Goal: Check status: Check status

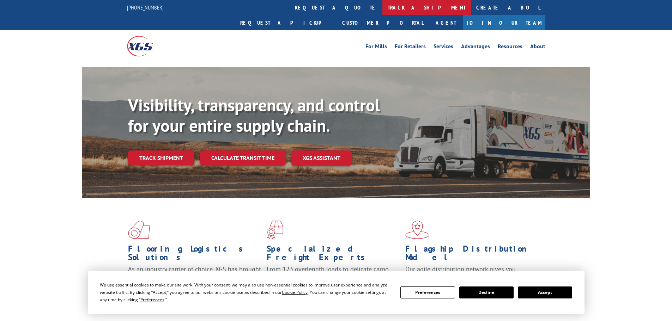
click at [382, 5] on link "track a shipment" at bounding box center [426, 7] width 89 height 15
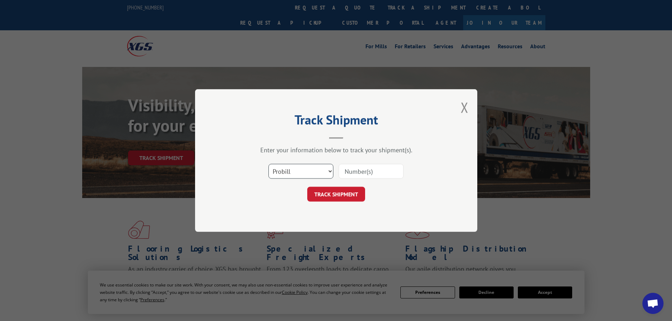
click at [304, 174] on select "Select category... Probill BOL PO" at bounding box center [300, 171] width 65 height 15
select select "bol"
click at [268, 164] on select "Select category... Probill BOL PO" at bounding box center [300, 171] width 65 height 15
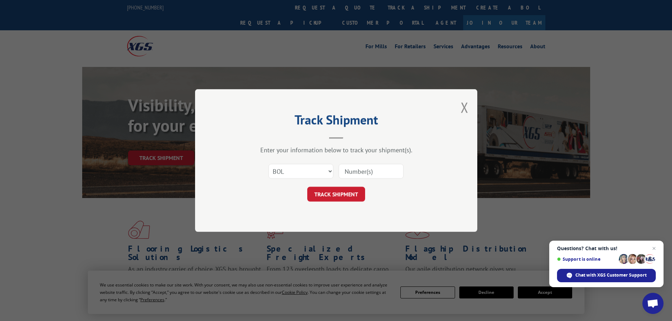
click at [354, 162] on div "Select category... Probill BOL PO" at bounding box center [336, 171] width 212 height 23
paste input "713913"
type input "713913"
click at [322, 170] on select "Select category... Probill BOL PO" at bounding box center [300, 171] width 65 height 15
click at [358, 145] on div "Track Shipment Enter your information below to track your shipment(s). Select c…" at bounding box center [336, 160] width 282 height 143
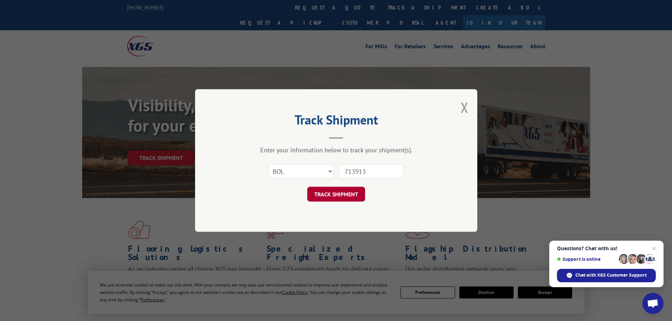
click at [345, 194] on button "TRACK SHIPMENT" at bounding box center [336, 194] width 58 height 15
